Goal: Transaction & Acquisition: Subscribe to service/newsletter

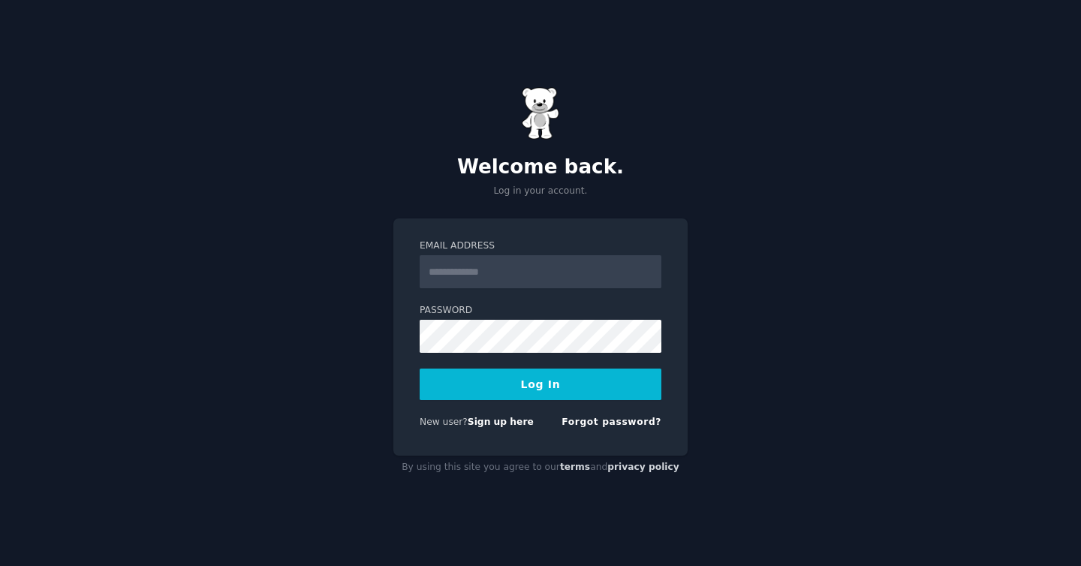
click at [558, 274] on input "Email Address" at bounding box center [540, 271] width 242 height 33
type input "**********"
click at [419, 368] on button "Log In" at bounding box center [540, 384] width 242 height 32
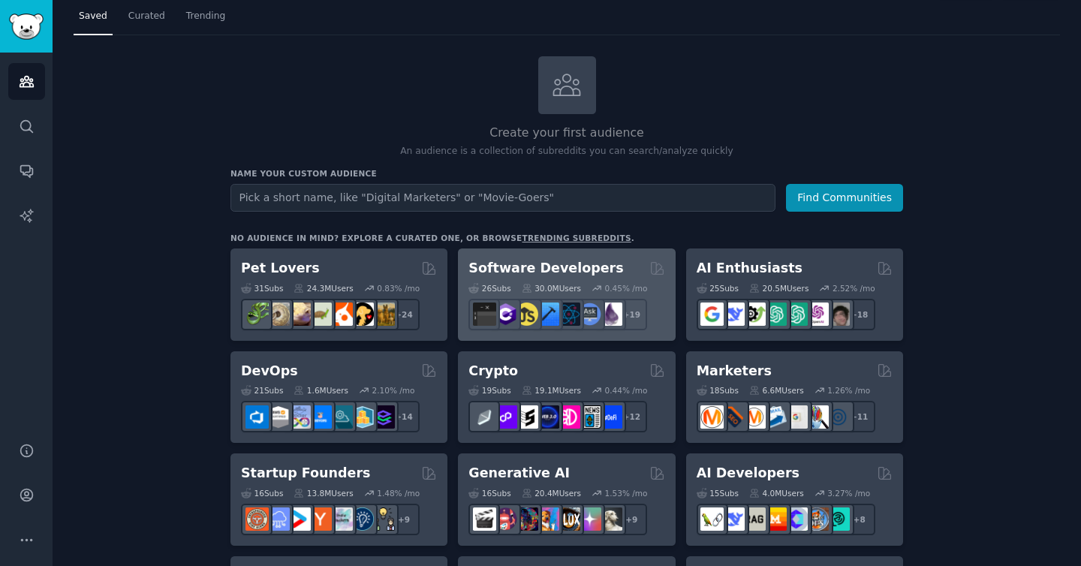
scroll to position [36, 0]
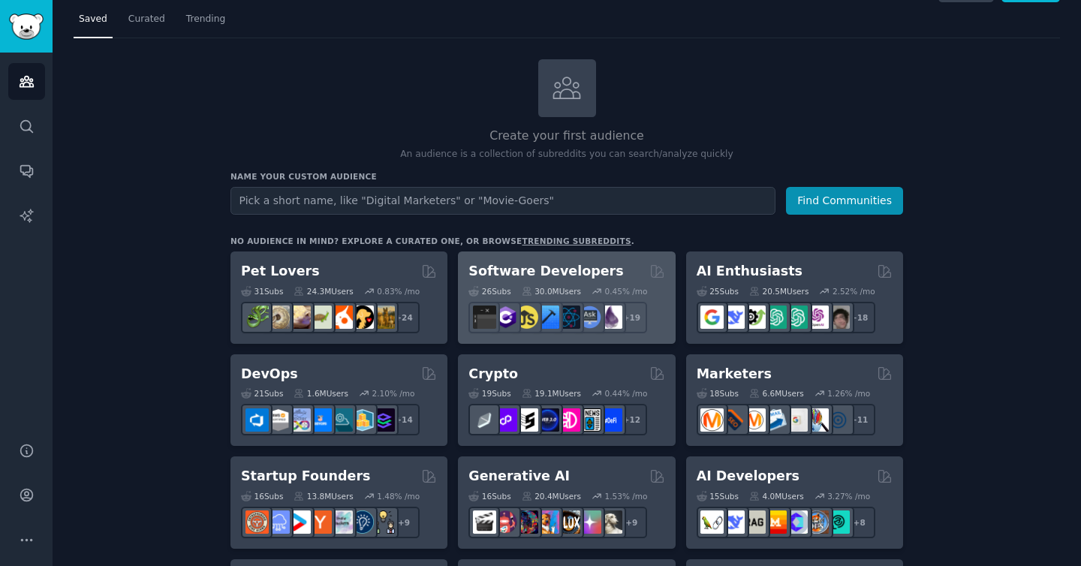
click at [549, 269] on h2 "Software Developers" at bounding box center [545, 271] width 155 height 19
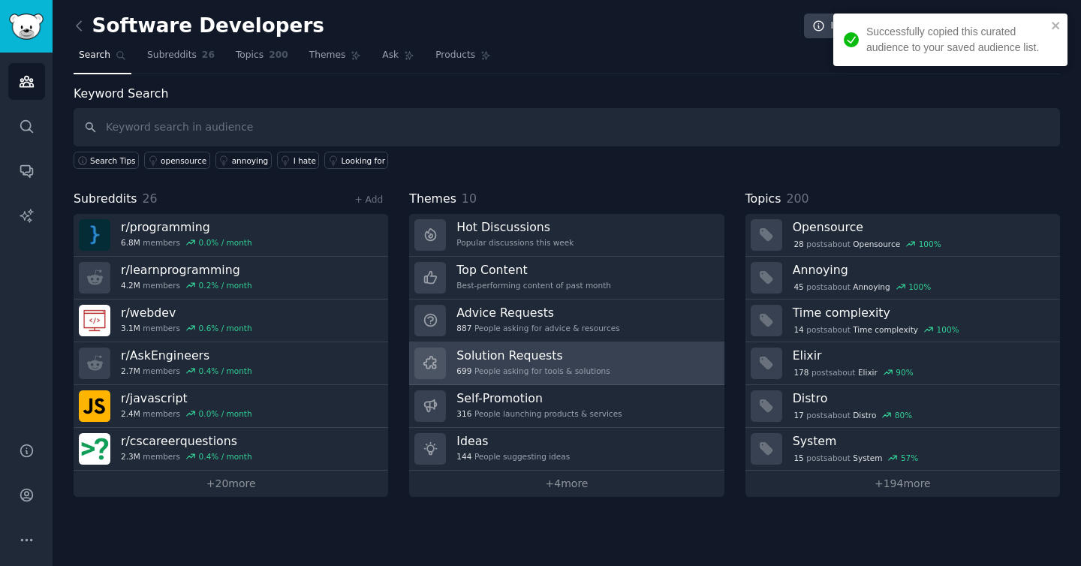
click at [519, 359] on h3 "Solution Requests" at bounding box center [532, 355] width 153 height 16
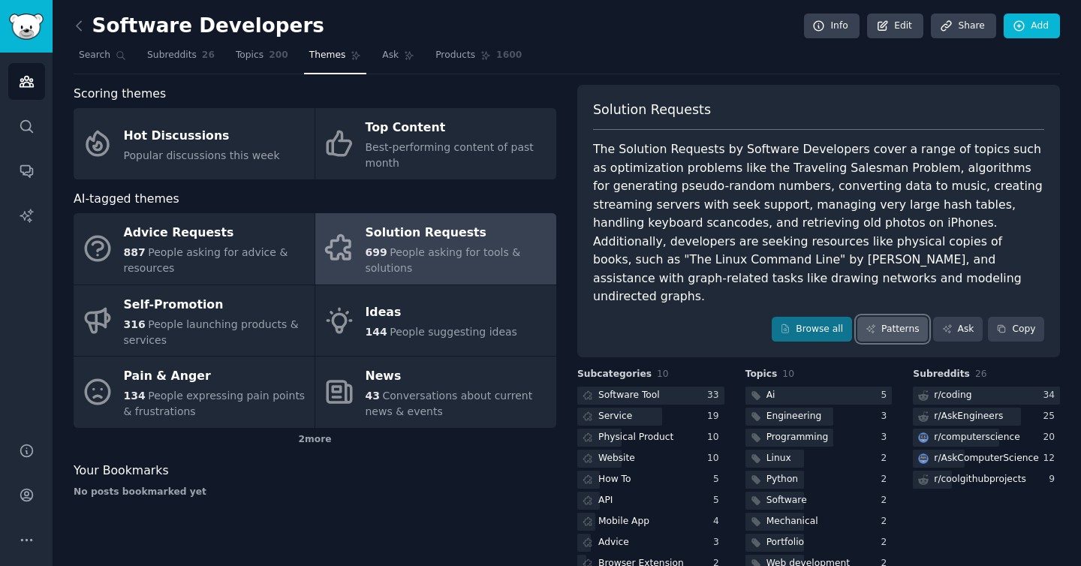
click at [893, 317] on link "Patterns" at bounding box center [892, 330] width 71 height 26
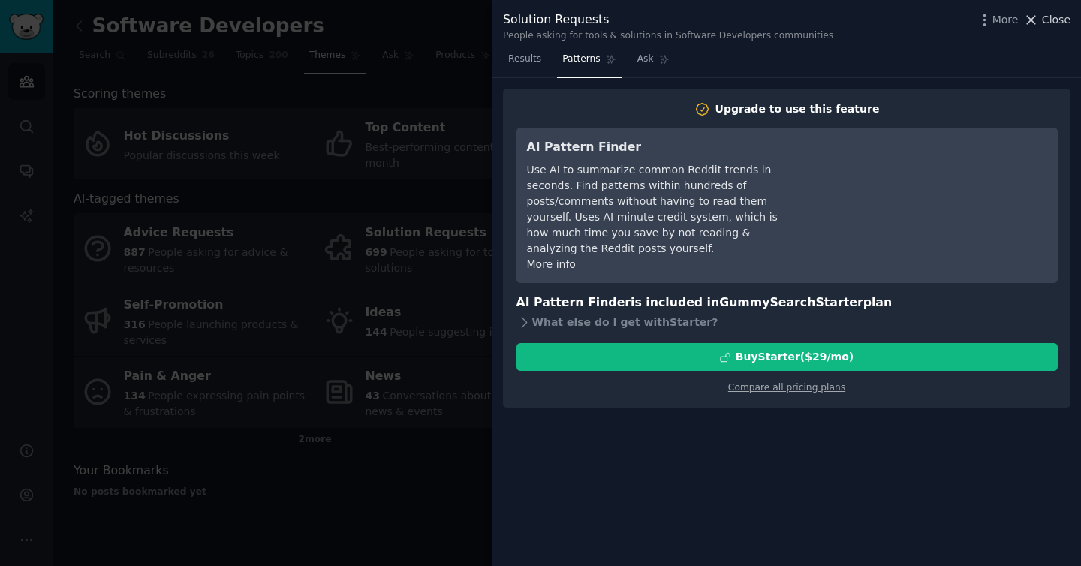
click at [1051, 15] on span "Close" at bounding box center [1056, 20] width 29 height 16
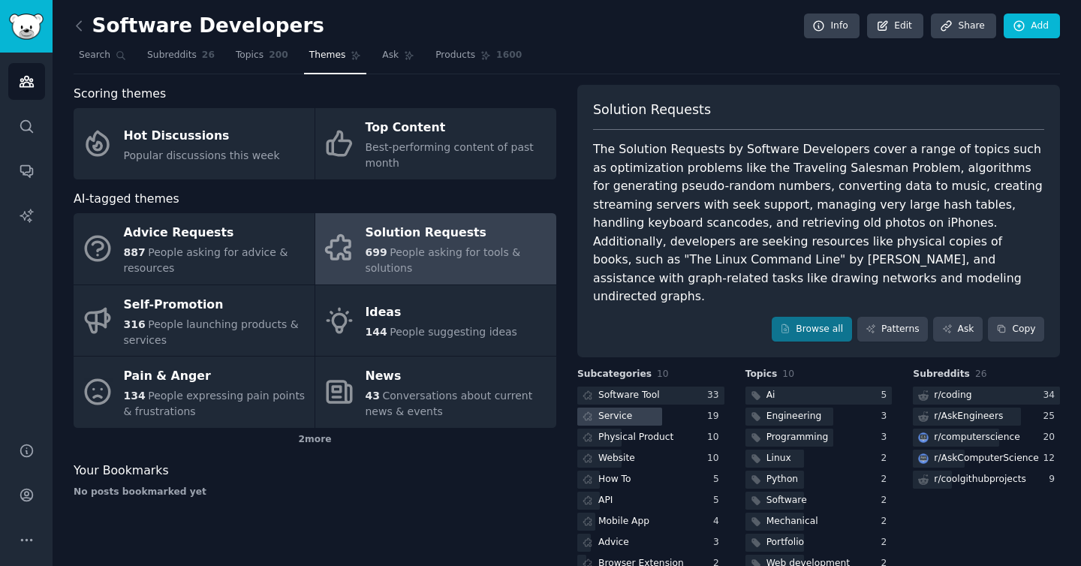
click at [642, 407] on div at bounding box center [619, 416] width 85 height 19
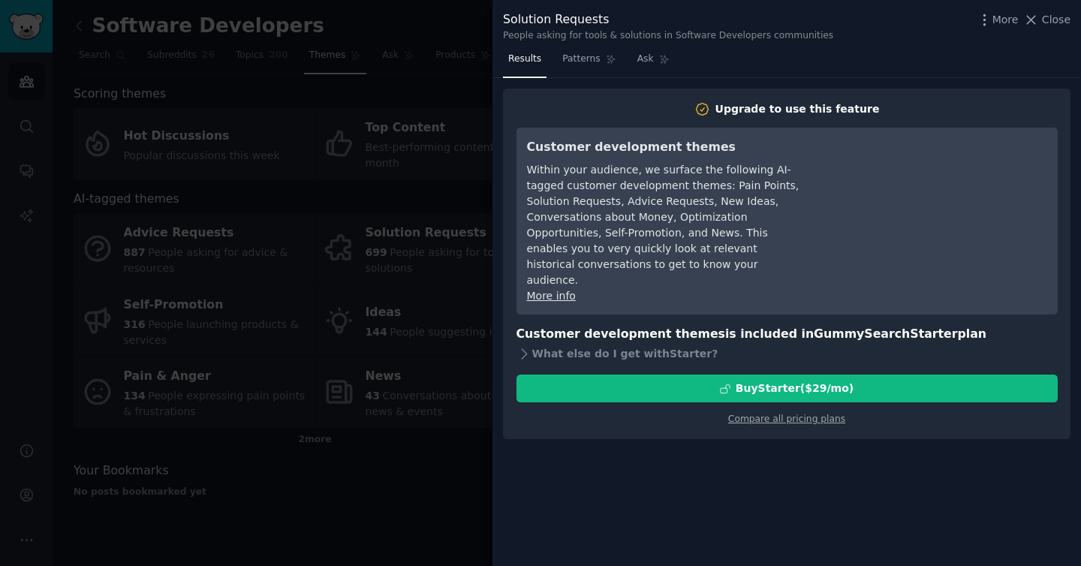
click at [1048, 24] on span "Close" at bounding box center [1056, 20] width 29 height 16
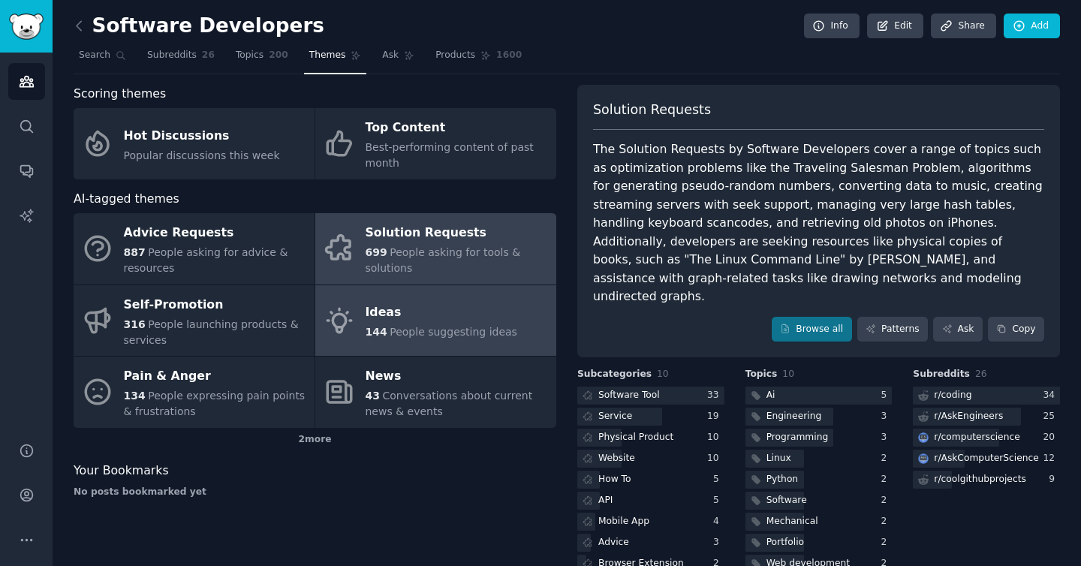
click at [423, 335] on span "People suggesting ideas" at bounding box center [453, 332] width 128 height 12
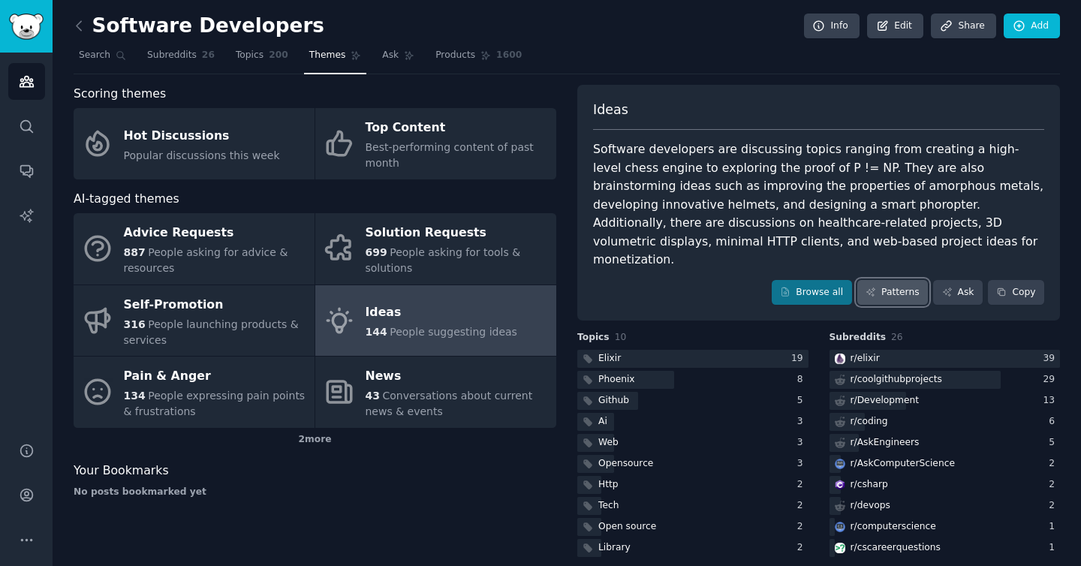
click at [897, 280] on link "Patterns" at bounding box center [892, 293] width 71 height 26
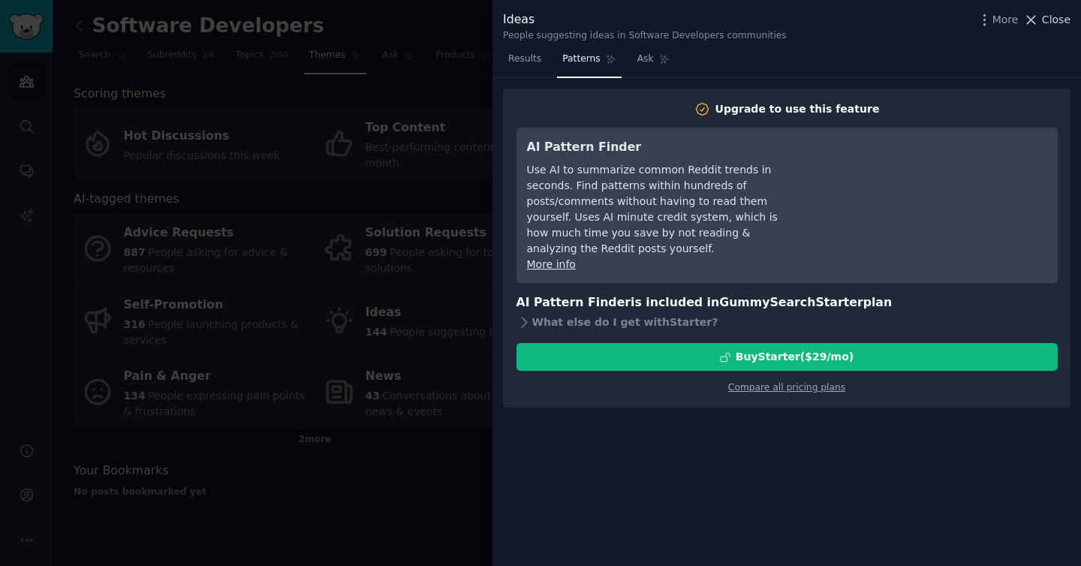
click at [1056, 19] on span "Close" at bounding box center [1056, 20] width 29 height 16
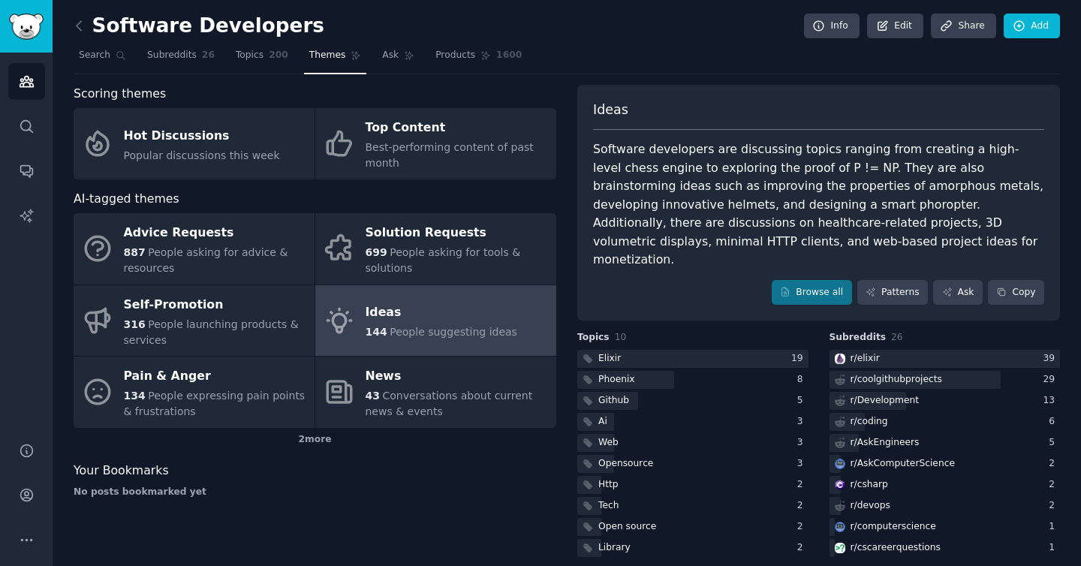
click at [829, 331] on div "Topics 10 Elixir 19 Phoenix 8 Github 5 Ai 3 Web 3 Opensource 3 Http 2 Tech 2 Op…" at bounding box center [944, 445] width 231 height 229
click at [623, 350] on div at bounding box center [692, 359] width 231 height 19
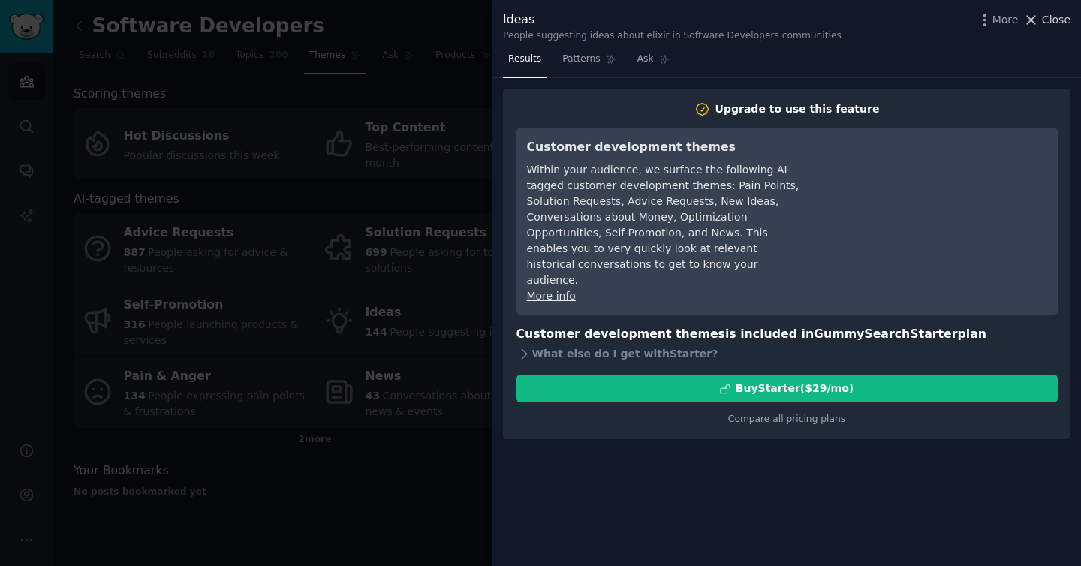
click at [1059, 23] on span "Close" at bounding box center [1056, 20] width 29 height 16
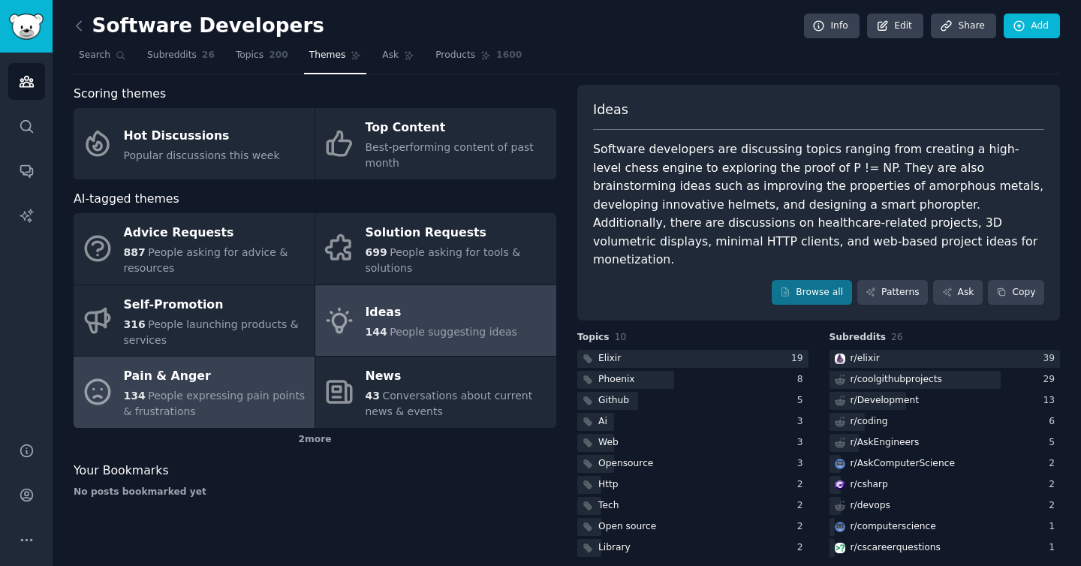
click at [228, 380] on div "Pain & Anger" at bounding box center [215, 377] width 183 height 24
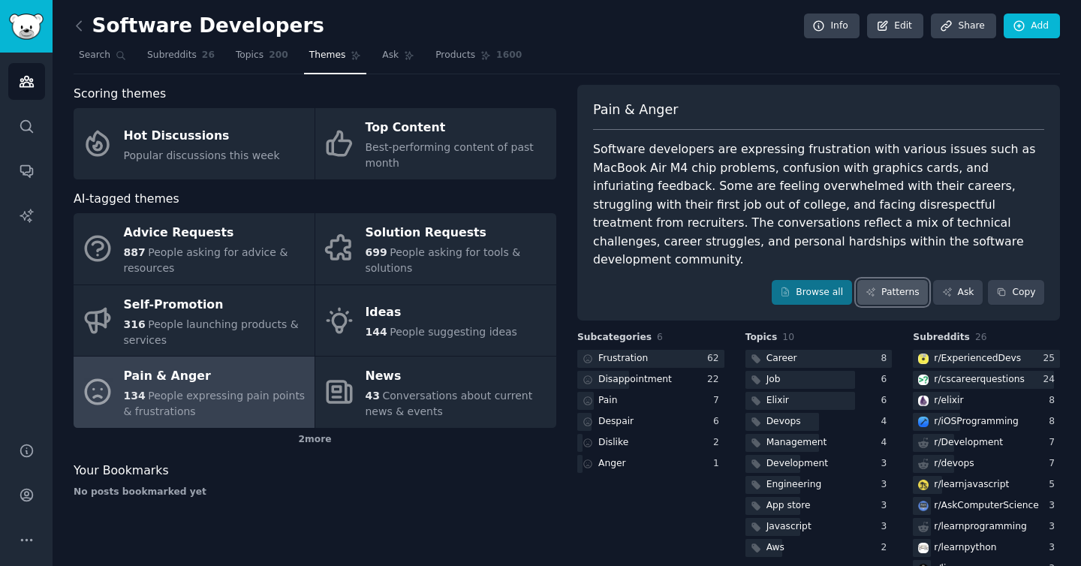
click at [909, 280] on link "Patterns" at bounding box center [892, 293] width 71 height 26
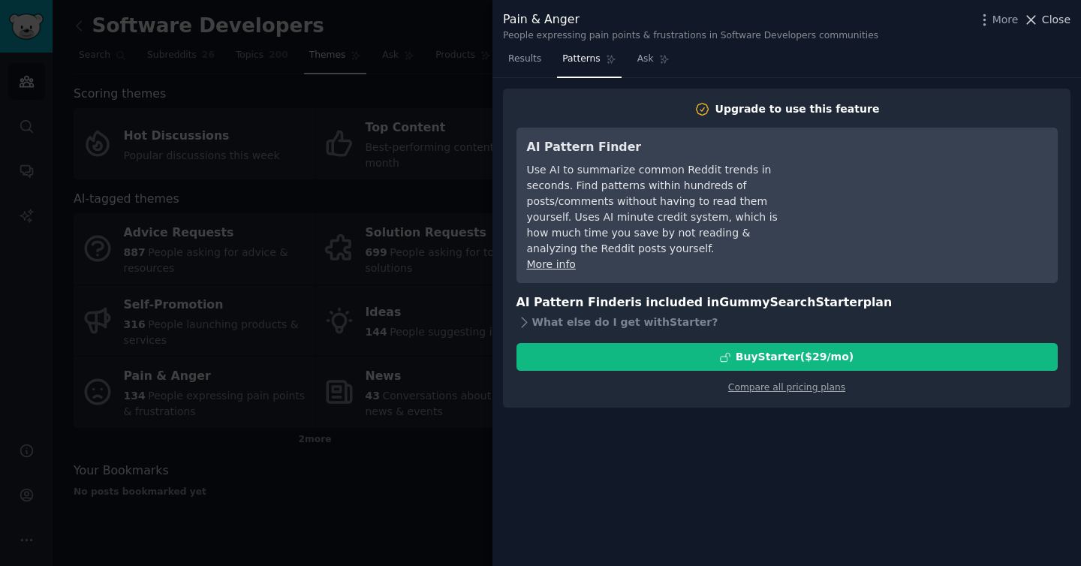
click at [1054, 17] on span "Close" at bounding box center [1056, 20] width 29 height 16
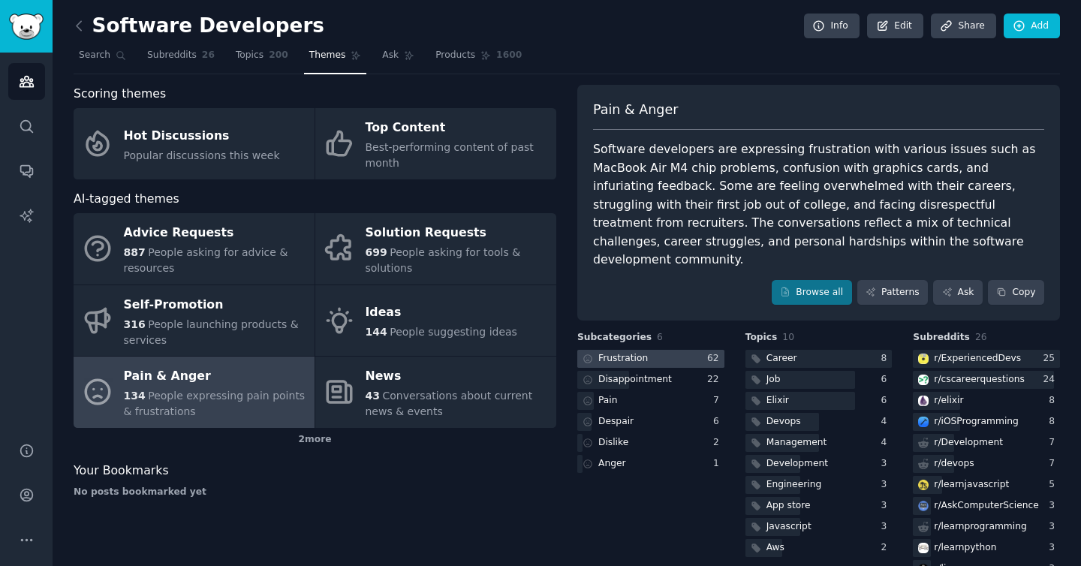
click at [657, 350] on div at bounding box center [650, 359] width 147 height 19
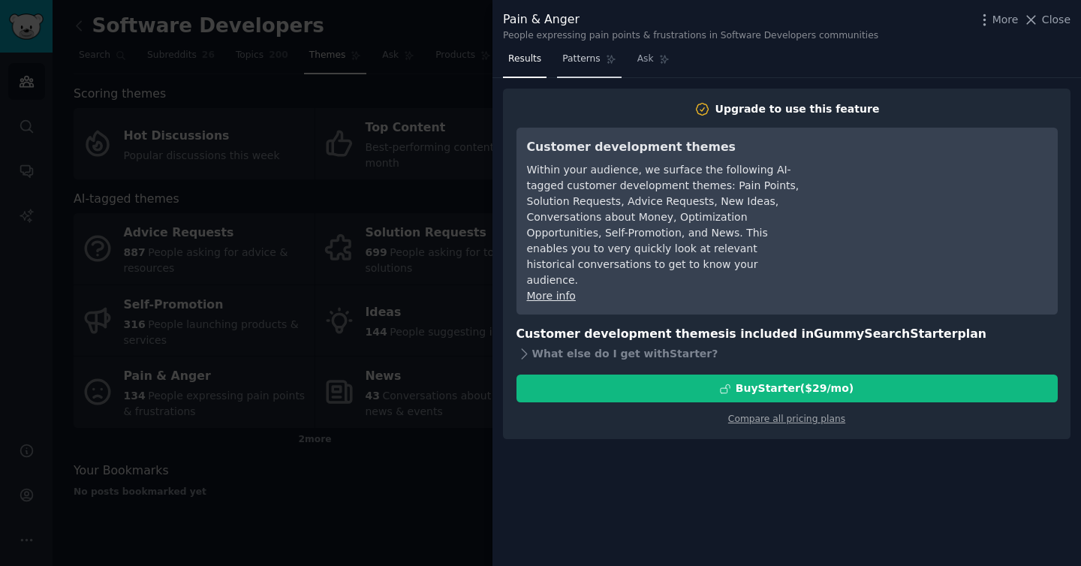
click at [590, 68] on link "Patterns" at bounding box center [589, 62] width 64 height 31
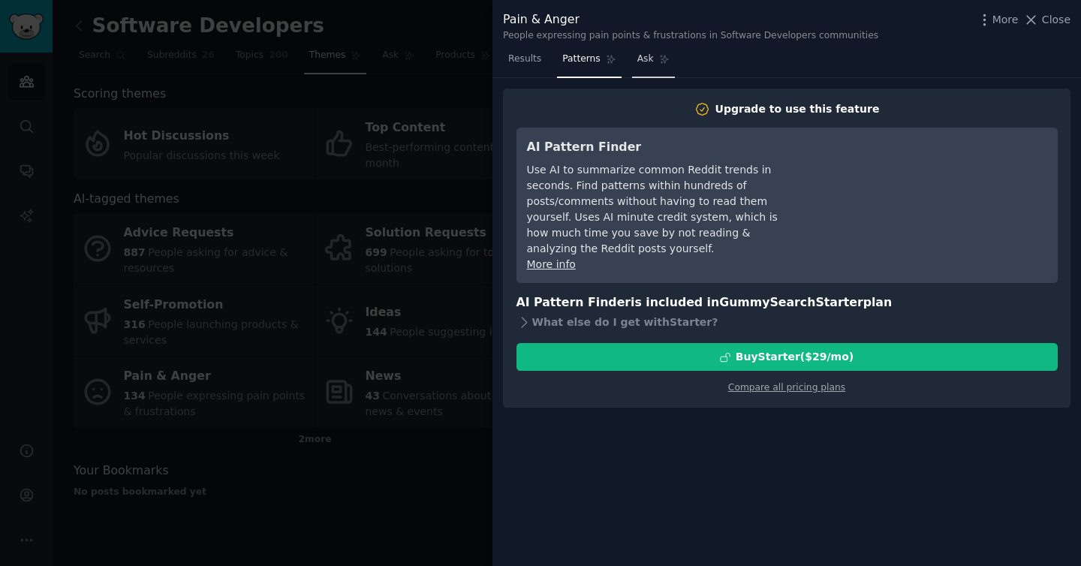
click at [650, 71] on link "Ask" at bounding box center [653, 62] width 43 height 31
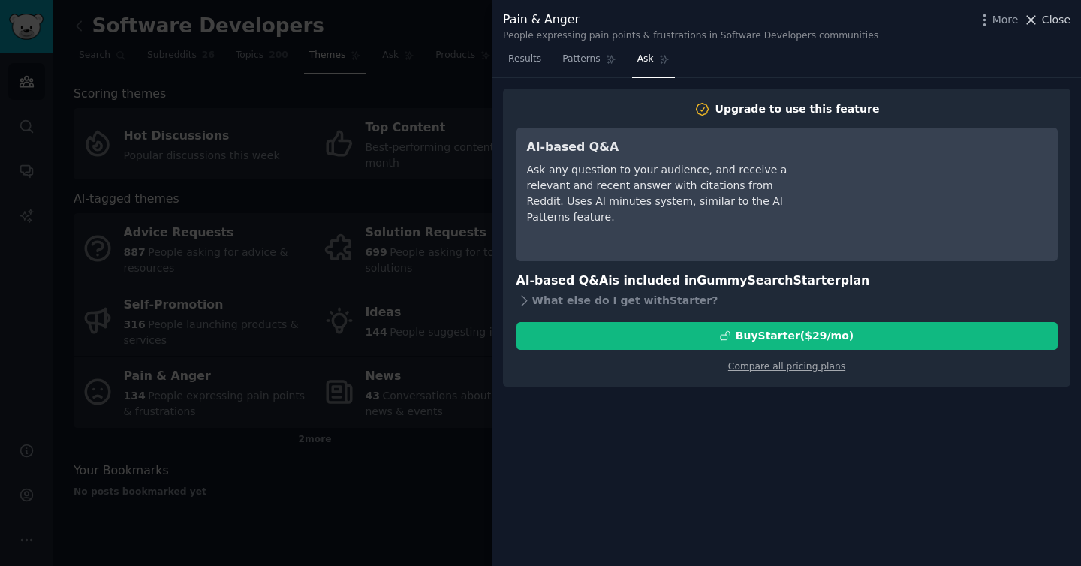
click at [1039, 27] on icon at bounding box center [1031, 20] width 16 height 16
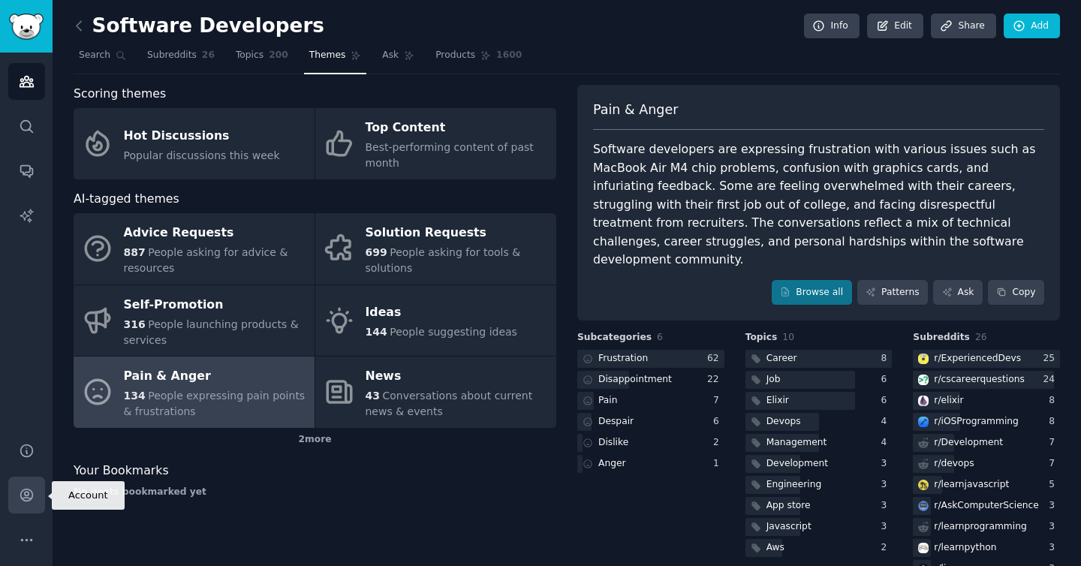
click at [34, 491] on link "Account" at bounding box center [26, 495] width 37 height 37
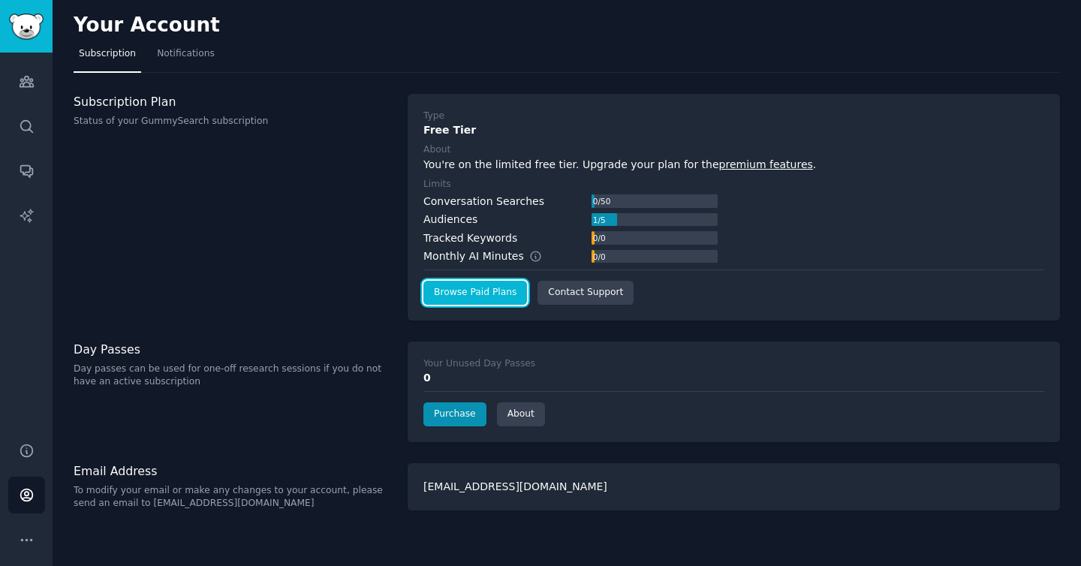
click at [480, 295] on link "Browse Paid Plans" at bounding box center [475, 293] width 104 height 24
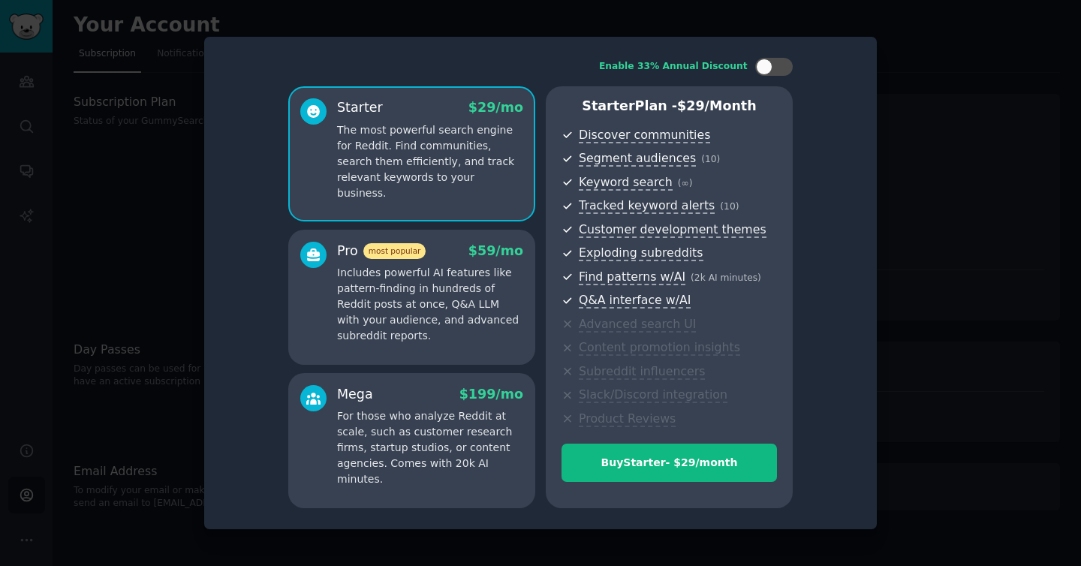
click at [937, 228] on div at bounding box center [540, 283] width 1081 height 566
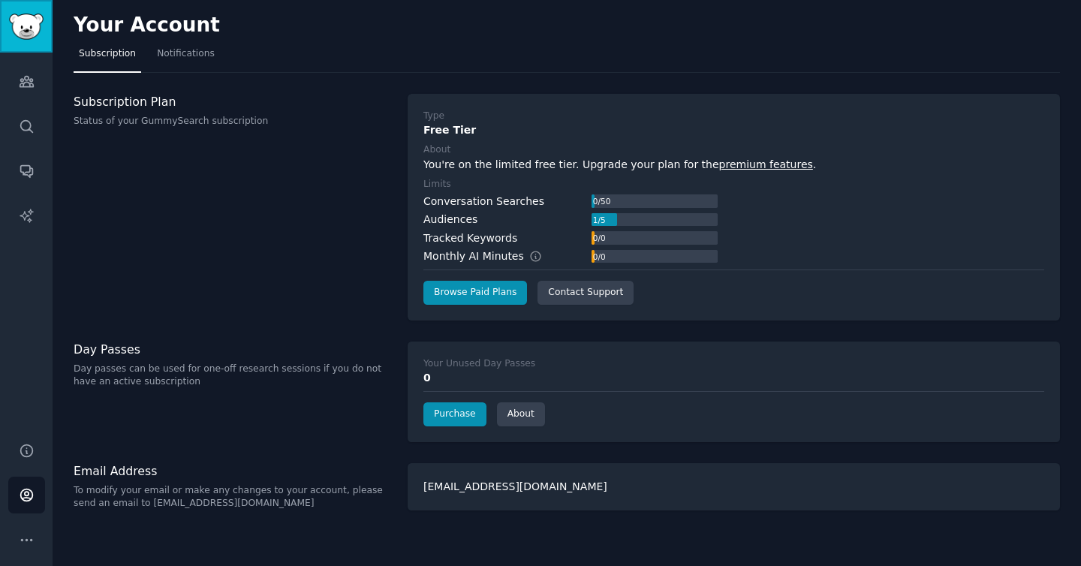
click at [33, 22] on img "Sidebar" at bounding box center [26, 27] width 35 height 26
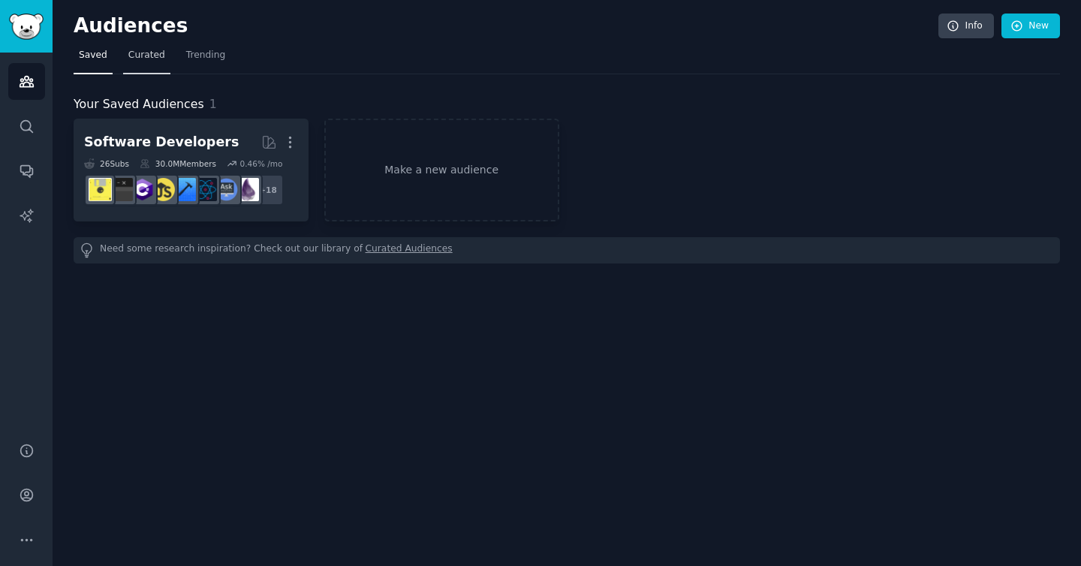
click at [140, 56] on span "Curated" at bounding box center [146, 56] width 37 height 14
